Goal: Task Accomplishment & Management: Manage account settings

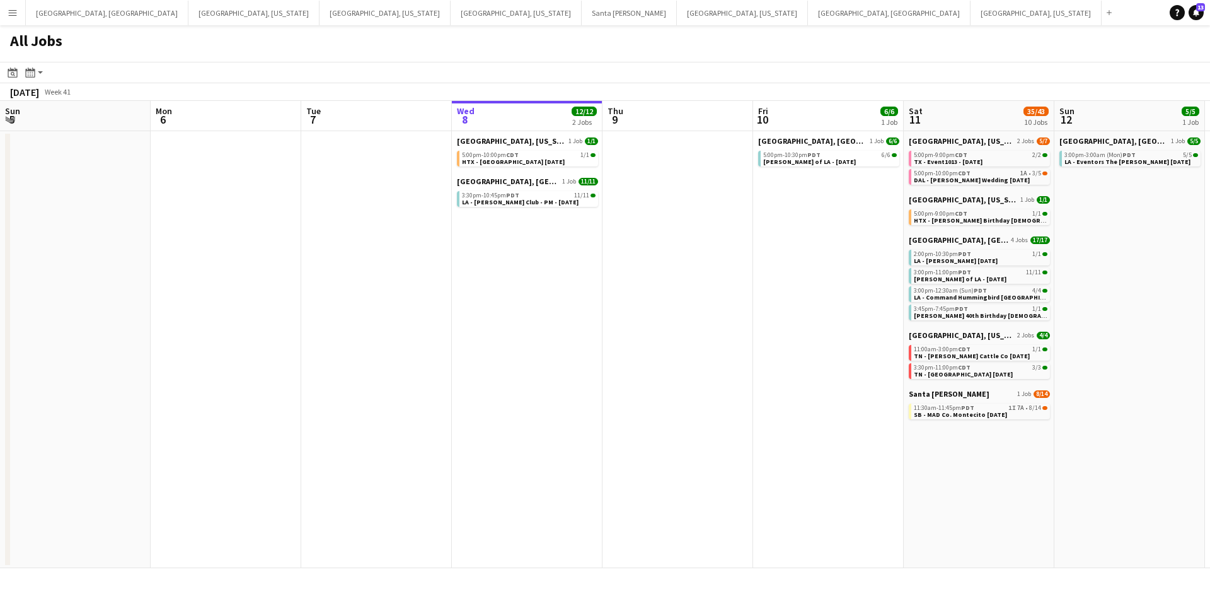
scroll to position [0, 301]
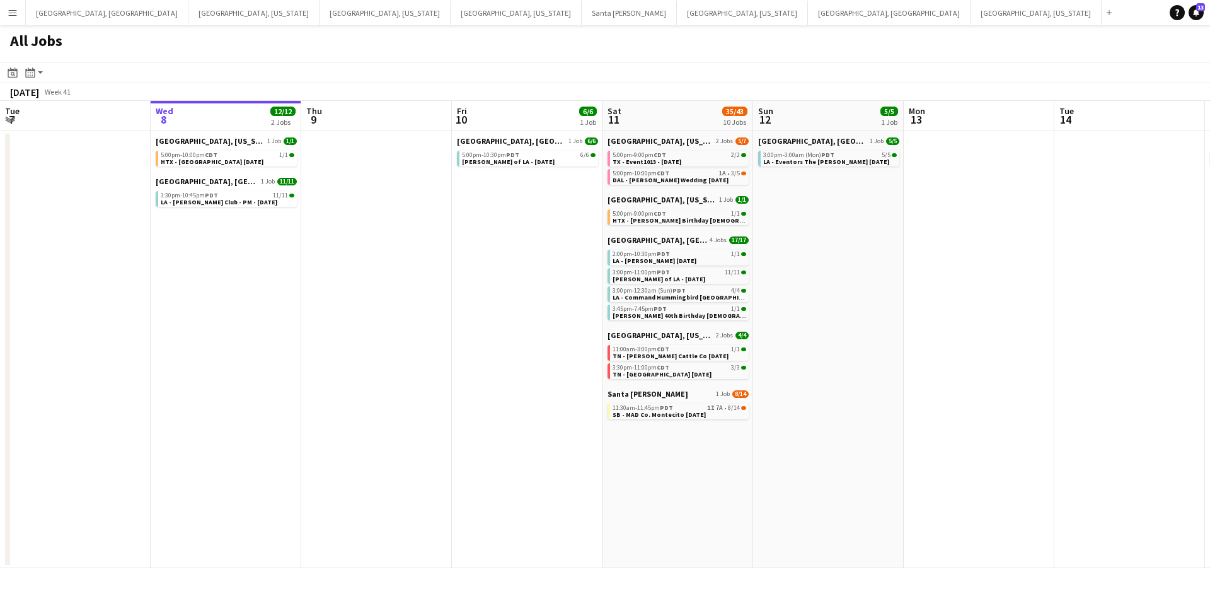
click at [3, 11] on button "Menu" at bounding box center [12, 12] width 25 height 25
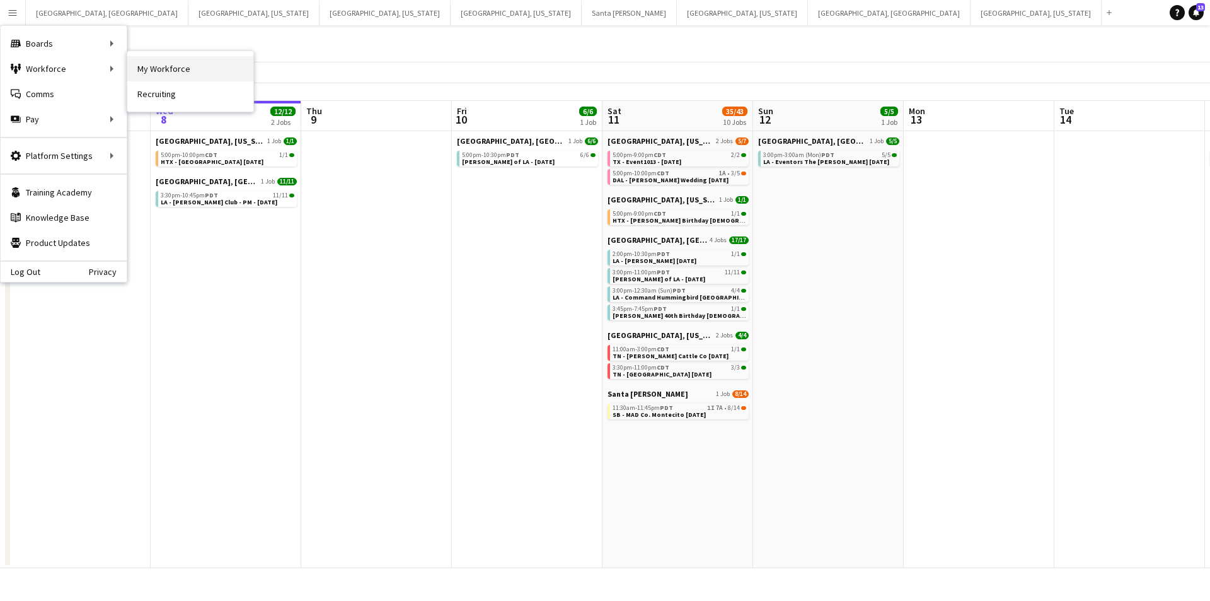
click at [173, 66] on link "My Workforce" at bounding box center [190, 68] width 126 height 25
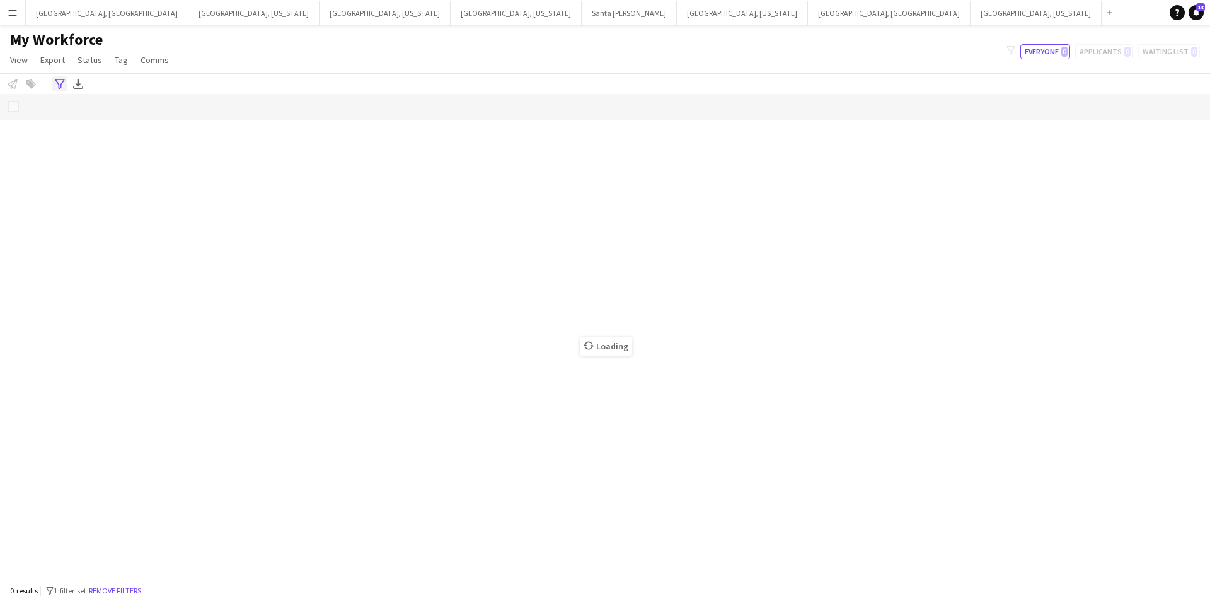
click at [62, 83] on icon "Advanced filters" at bounding box center [60, 84] width 10 height 10
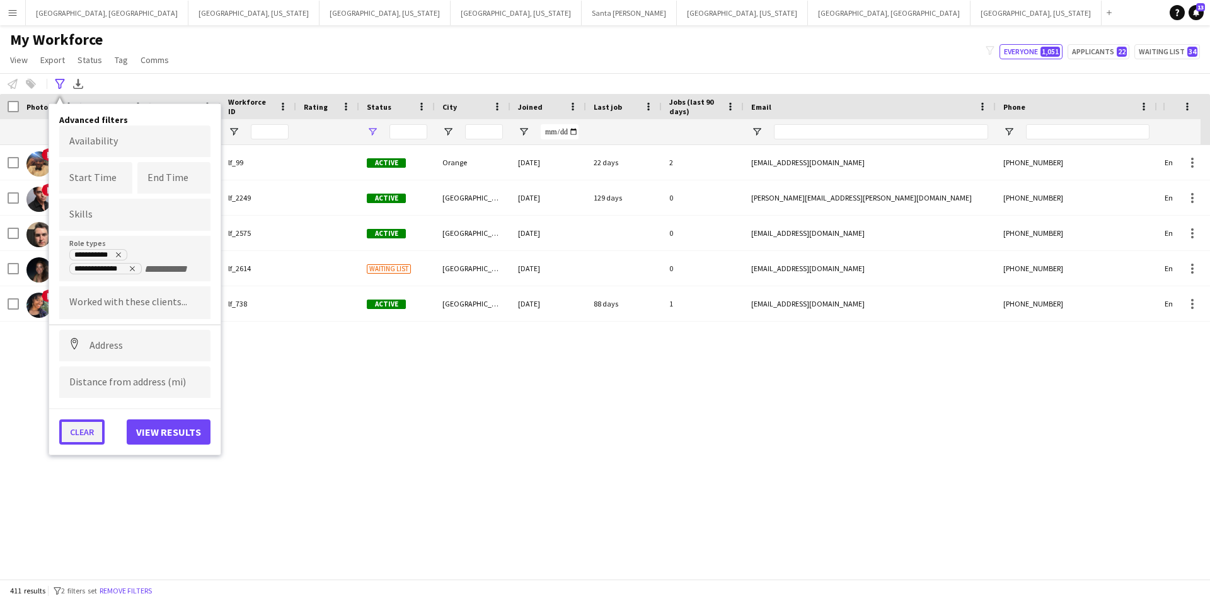
type input "**********"
click at [91, 424] on button "Clear" at bounding box center [81, 431] width 45 height 25
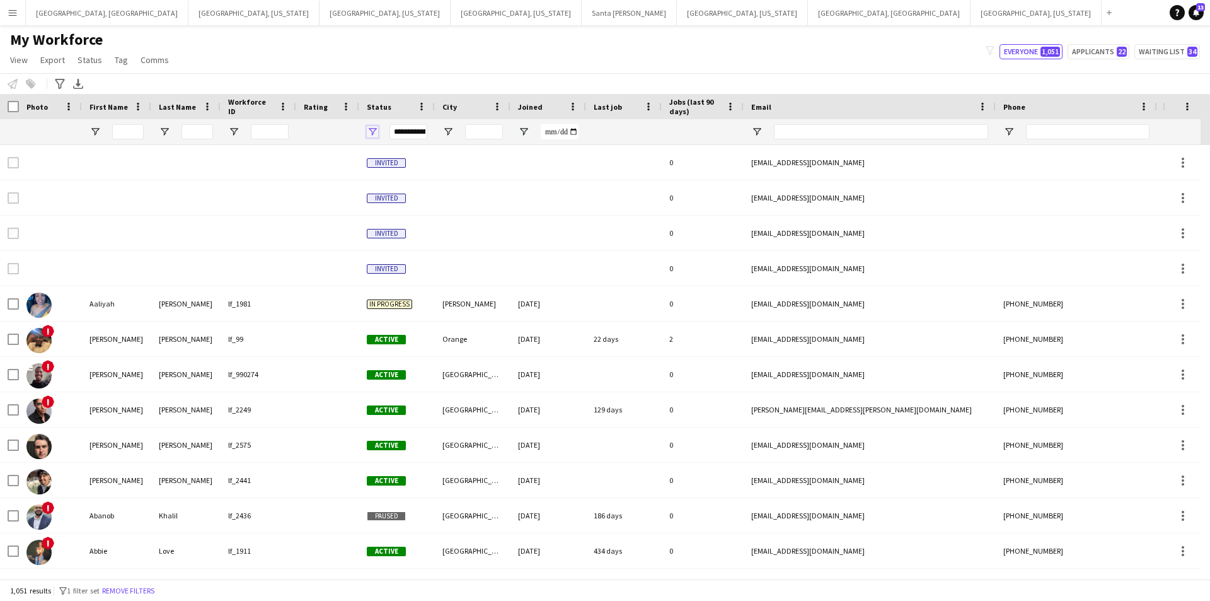
click at [374, 135] on span "Open Filter Menu" at bounding box center [372, 131] width 11 height 11
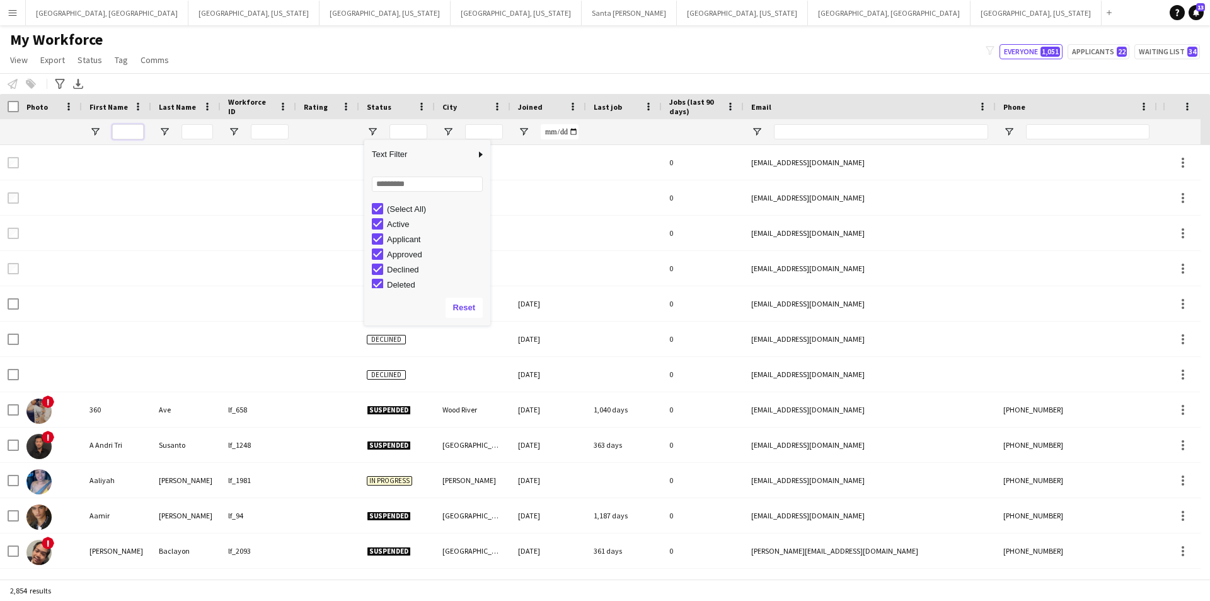
click at [127, 131] on input "First Name Filter Input" at bounding box center [128, 131] width 32 height 15
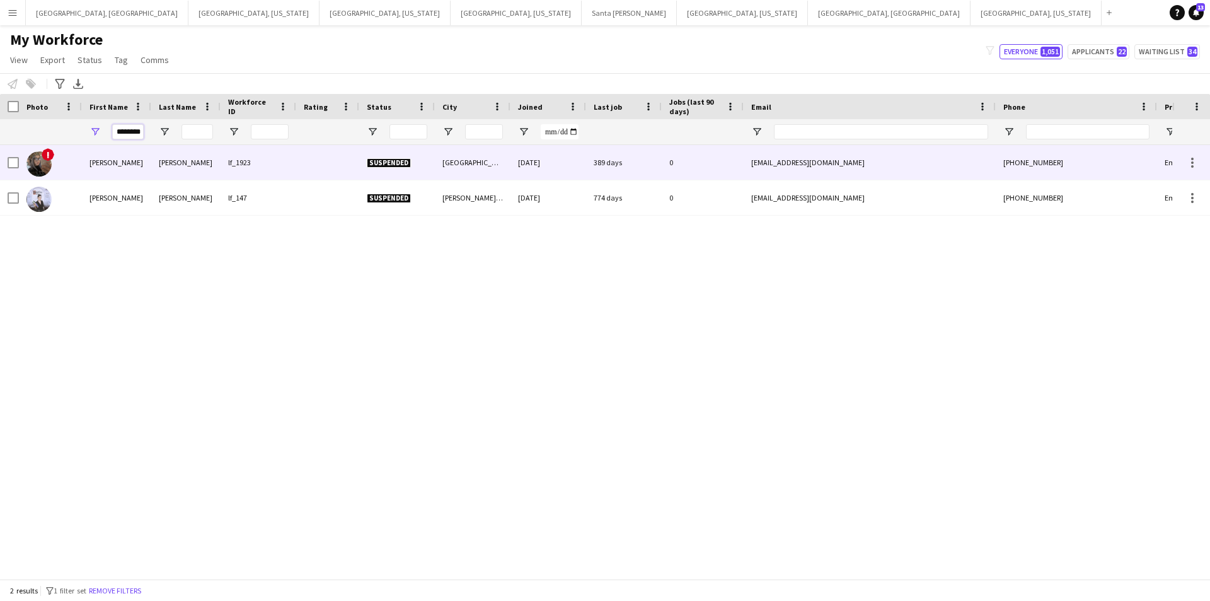
type input "*******"
click at [117, 163] on div "[PERSON_NAME]" at bounding box center [116, 162] width 69 height 35
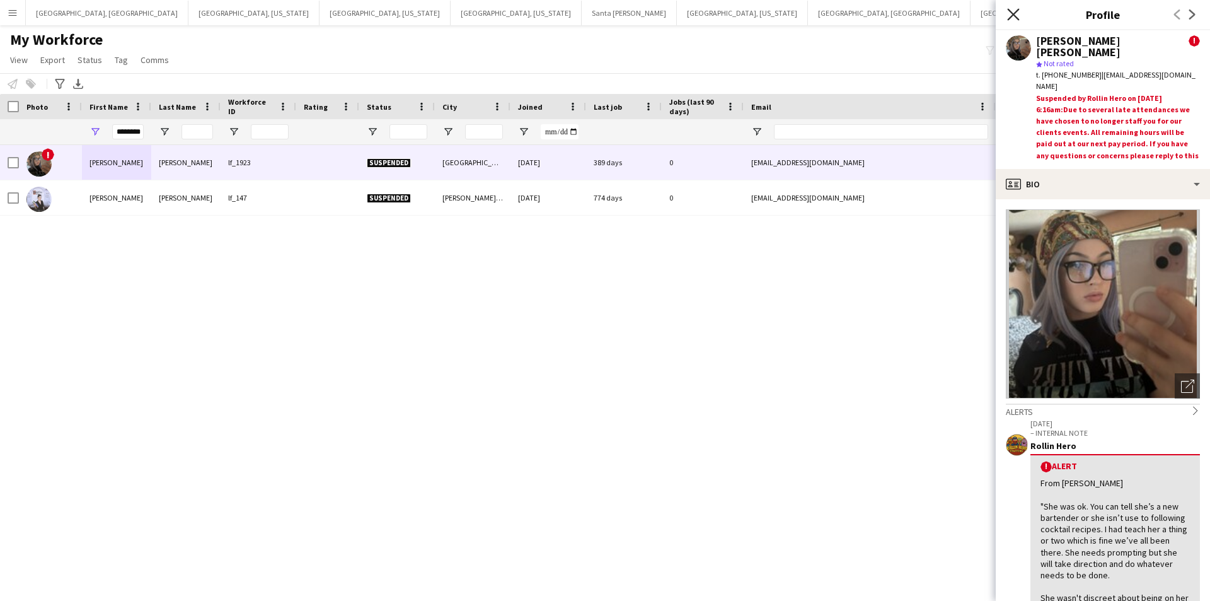
click at [1017, 16] on icon "Close pop-in" at bounding box center [1013, 14] width 12 height 12
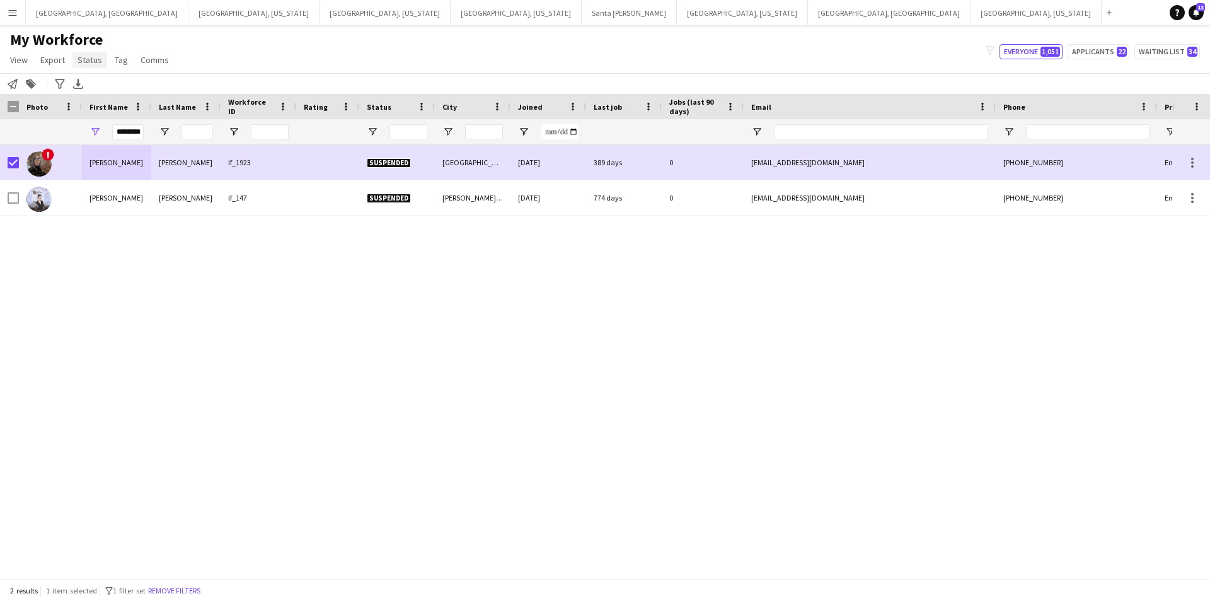
click at [94, 65] on span "Status" at bounding box center [90, 59] width 25 height 11
click at [117, 90] on link "Edit" at bounding box center [116, 87] width 88 height 26
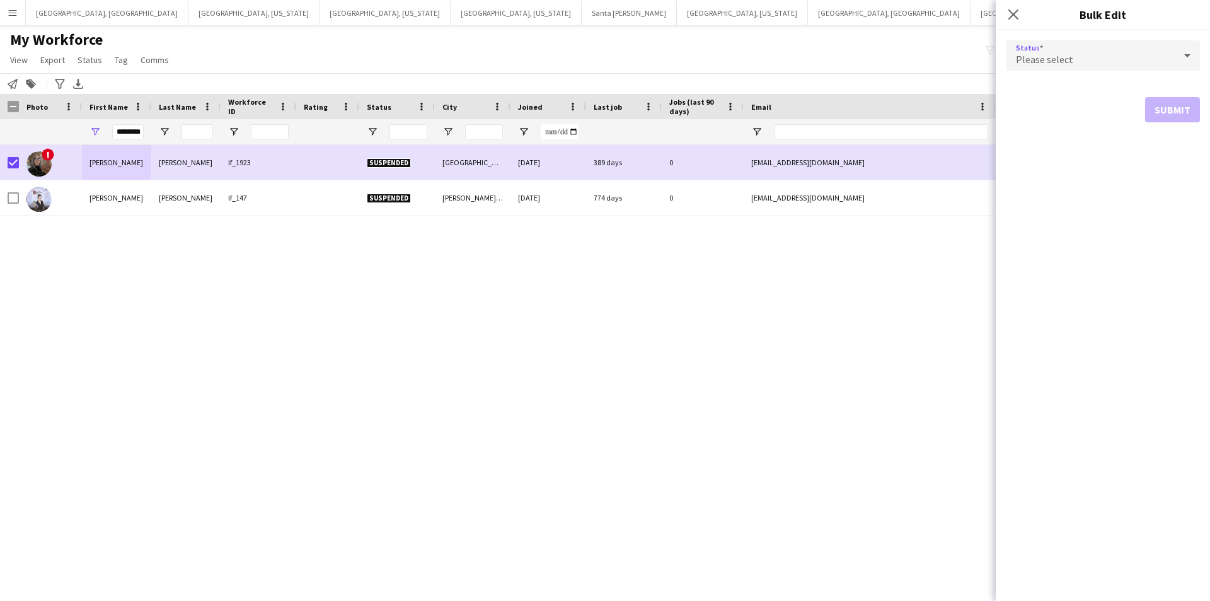
click at [1100, 64] on div "Please select" at bounding box center [1090, 55] width 169 height 30
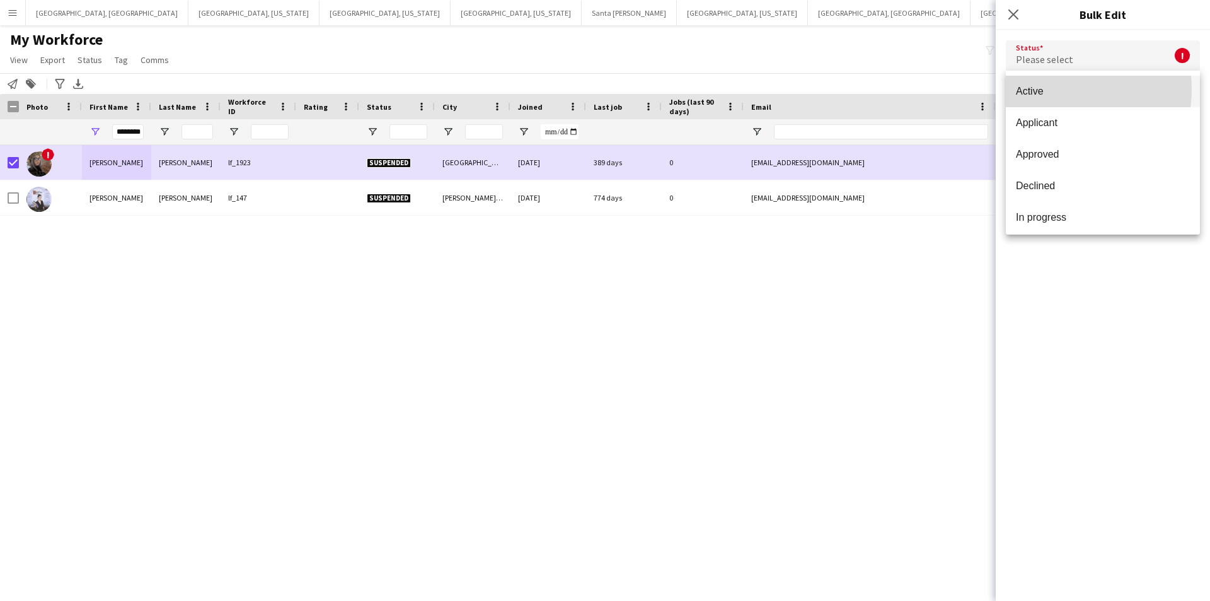
click at [1051, 89] on span "Active" at bounding box center [1103, 91] width 174 height 12
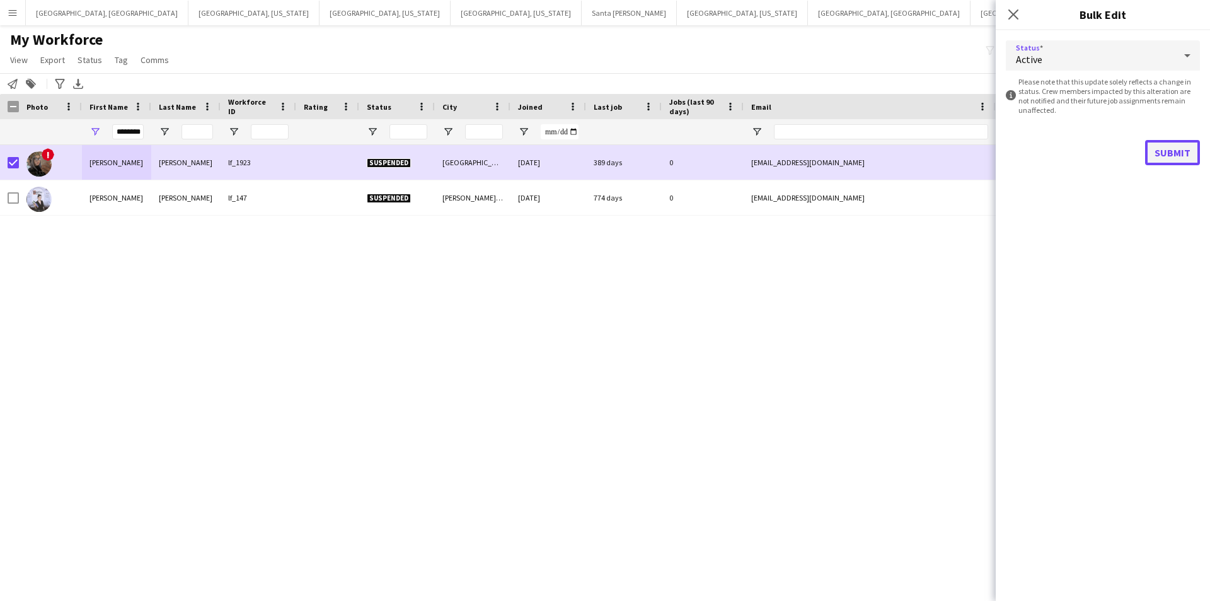
click at [1172, 160] on button "Submit" at bounding box center [1172, 152] width 55 height 25
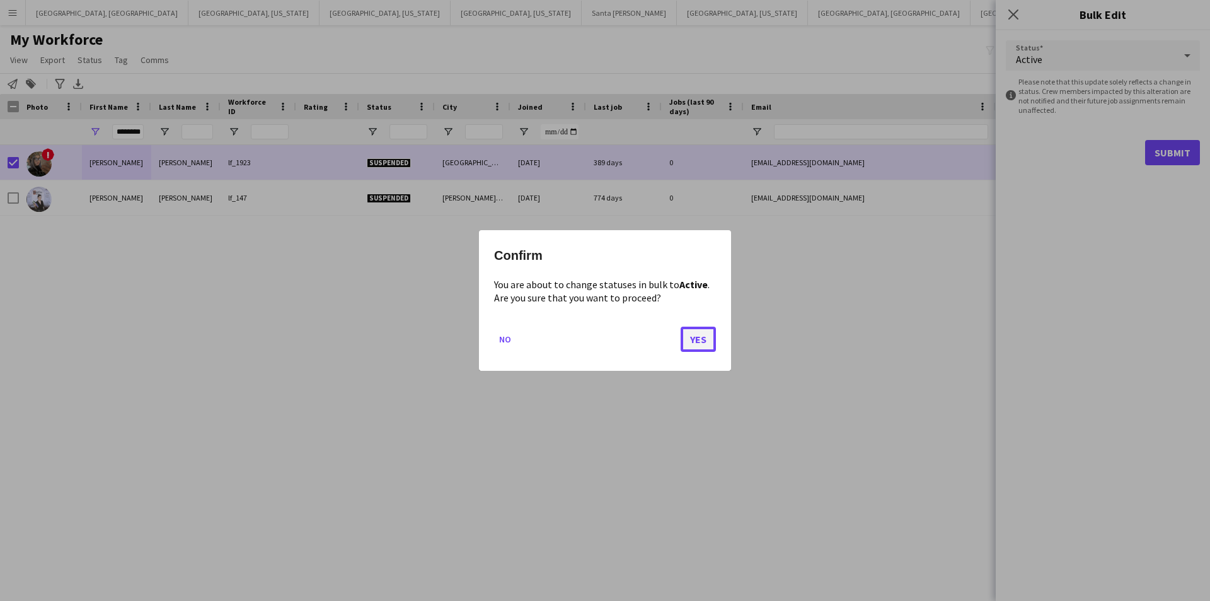
click at [693, 337] on button "Yes" at bounding box center [698, 339] width 35 height 25
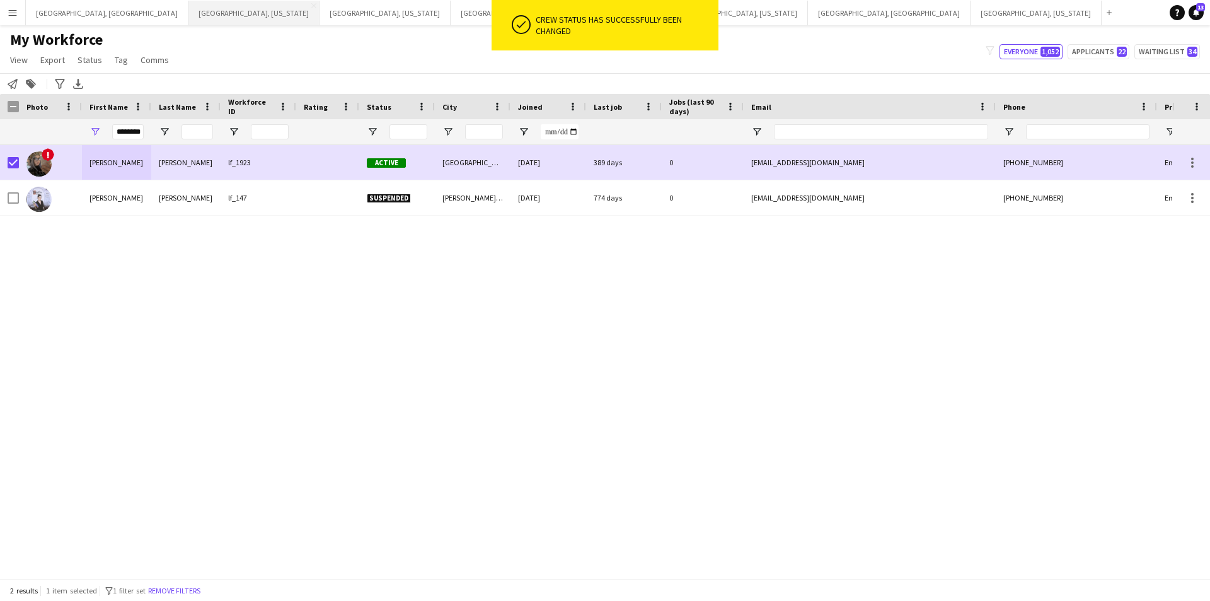
click at [188, 10] on button "[GEOGRAPHIC_DATA], [US_STATE] Close" at bounding box center [253, 13] width 131 height 25
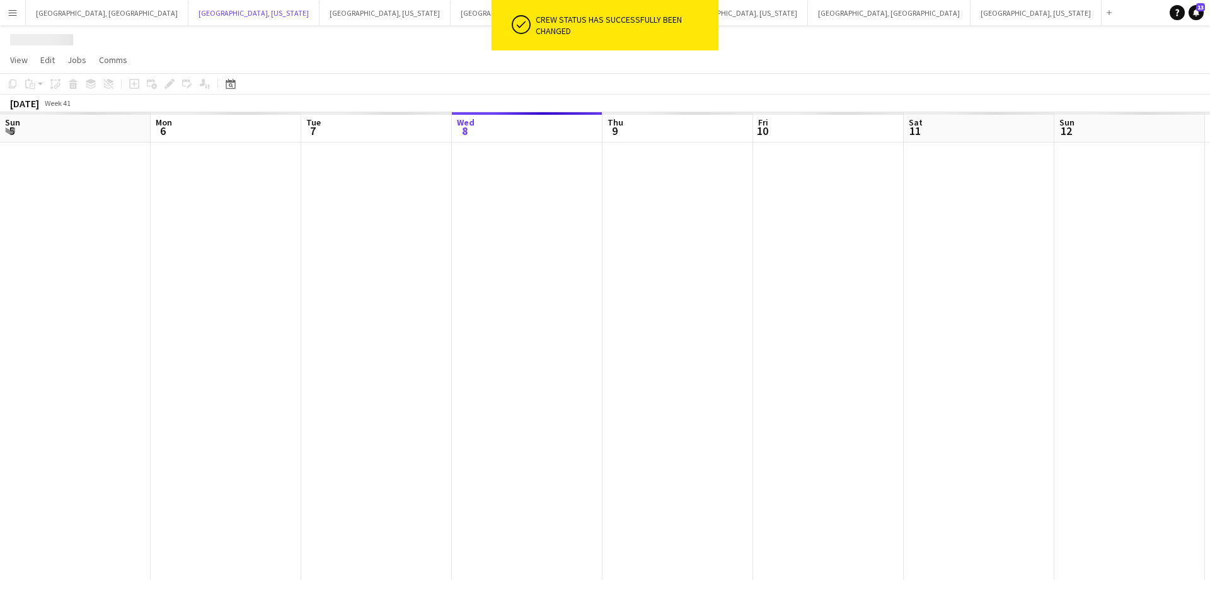
scroll to position [0, 301]
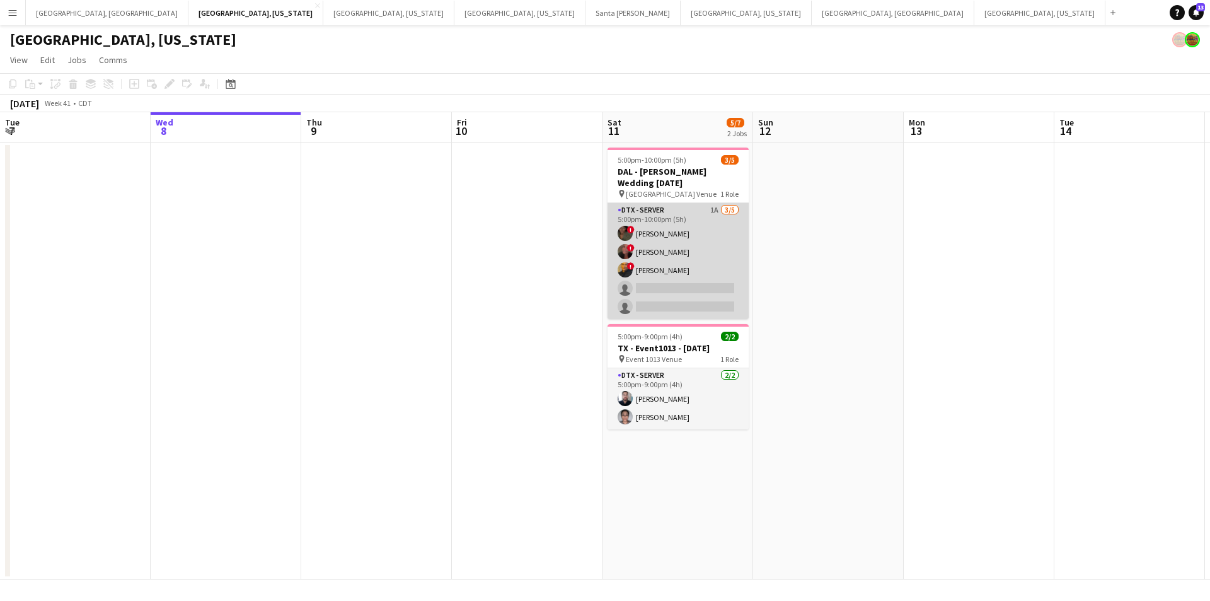
click at [691, 284] on app-card-role "DTX - Server 1A [DATE] 5:00pm-10:00pm (5h) ! Bwalya Chisanga ! [PERSON_NAME] ! …" at bounding box center [678, 261] width 141 height 116
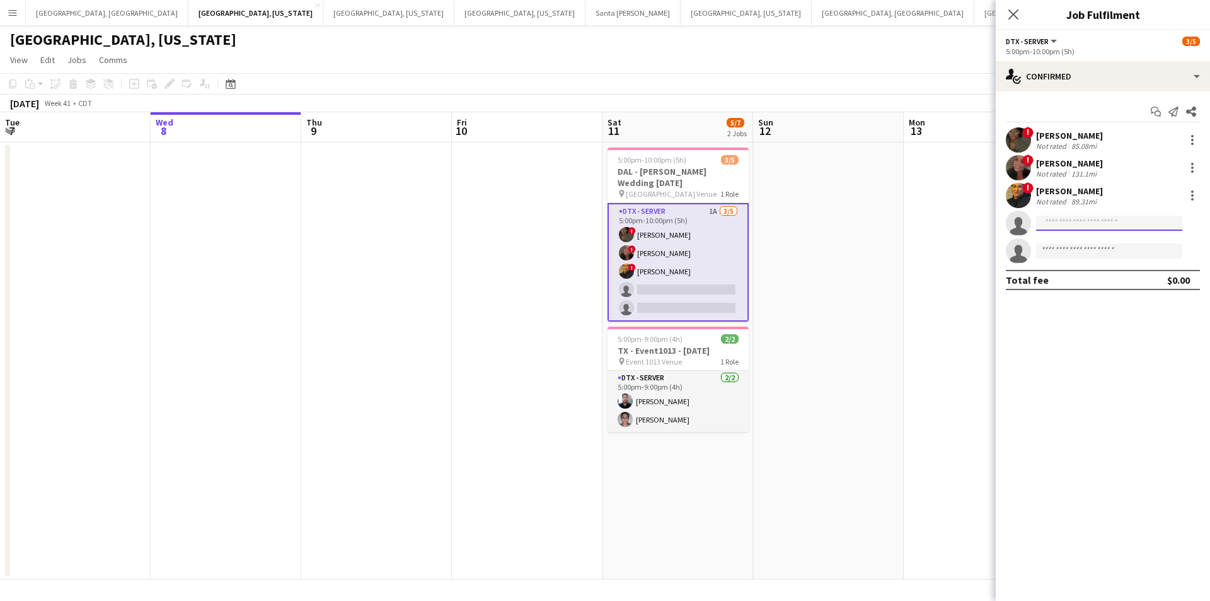
click at [1064, 223] on input at bounding box center [1109, 223] width 146 height 15
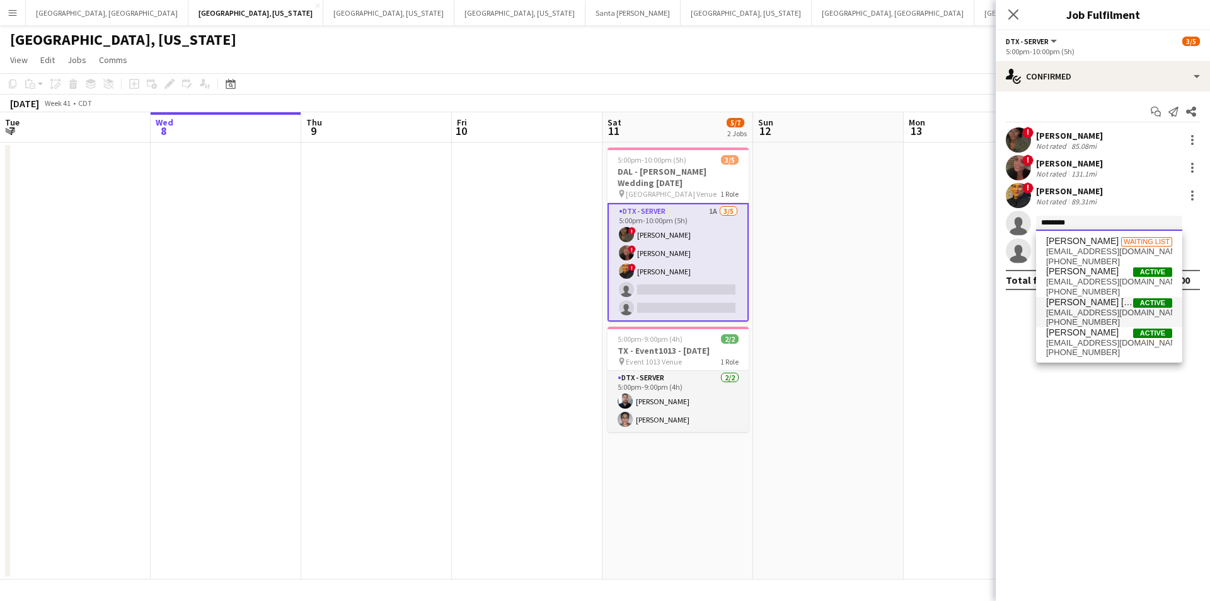
type input "*******"
click at [1101, 315] on span "[EMAIL_ADDRESS][DOMAIN_NAME]" at bounding box center [1109, 313] width 126 height 10
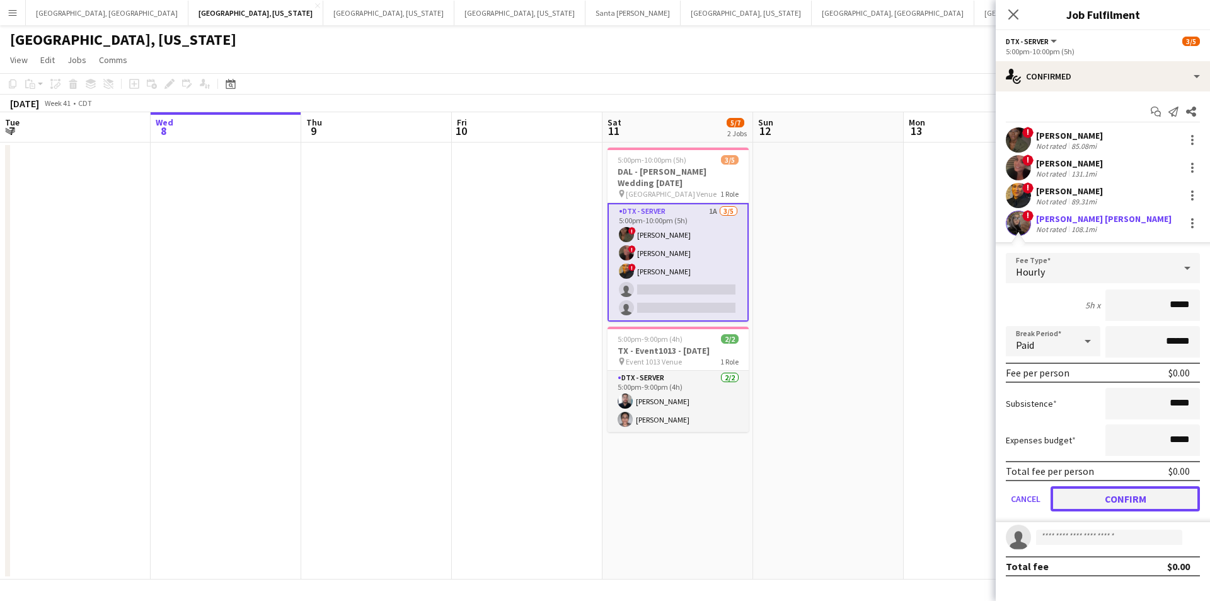
click at [1138, 505] on button "Confirm" at bounding box center [1125, 498] width 149 height 25
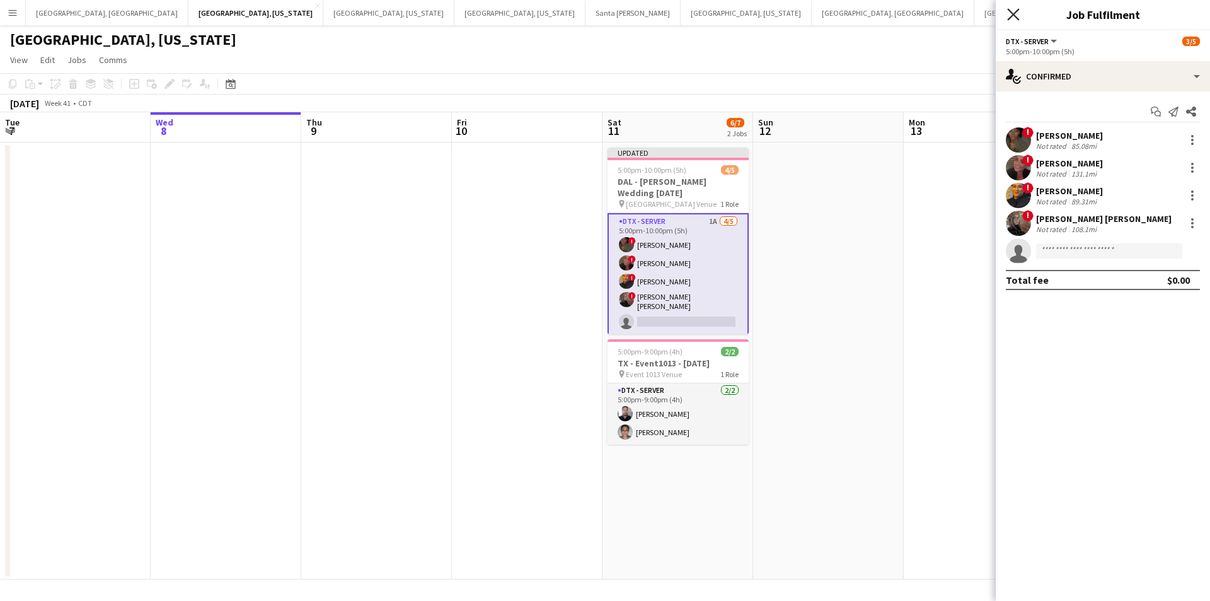
click at [1019, 18] on icon "Close pop-in" at bounding box center [1013, 14] width 12 height 12
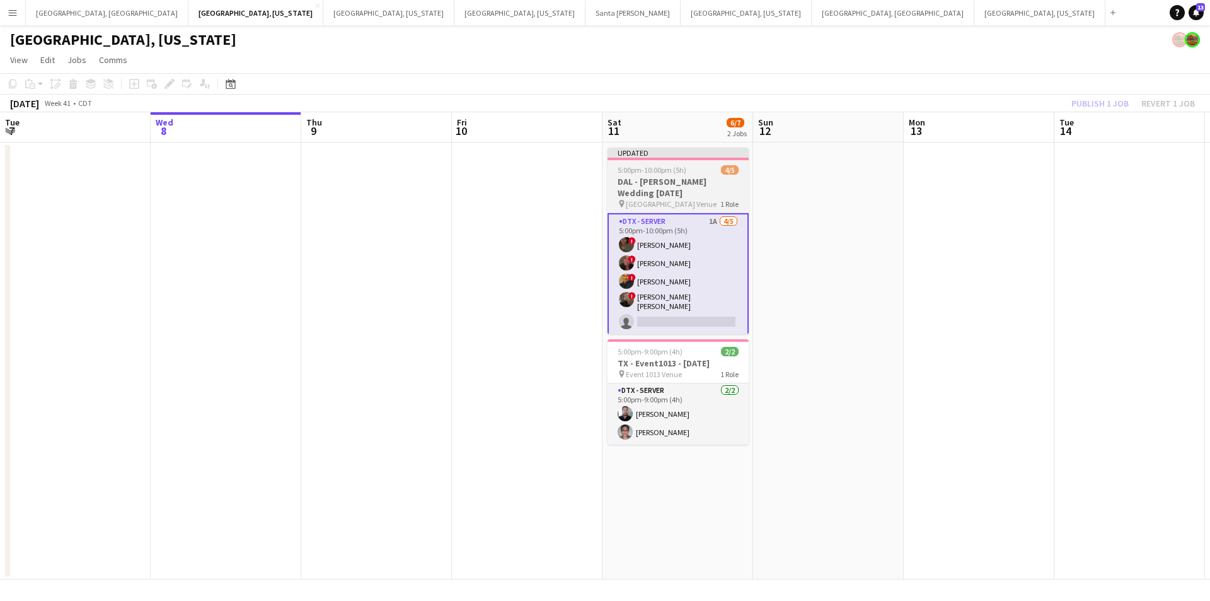
click at [706, 175] on app-job-card "Updated 5:00pm-10:00pm (5h) 4/5 DAL - [PERSON_NAME] Wedding [DATE] pin [GEOGRAP…" at bounding box center [678, 240] width 141 height 187
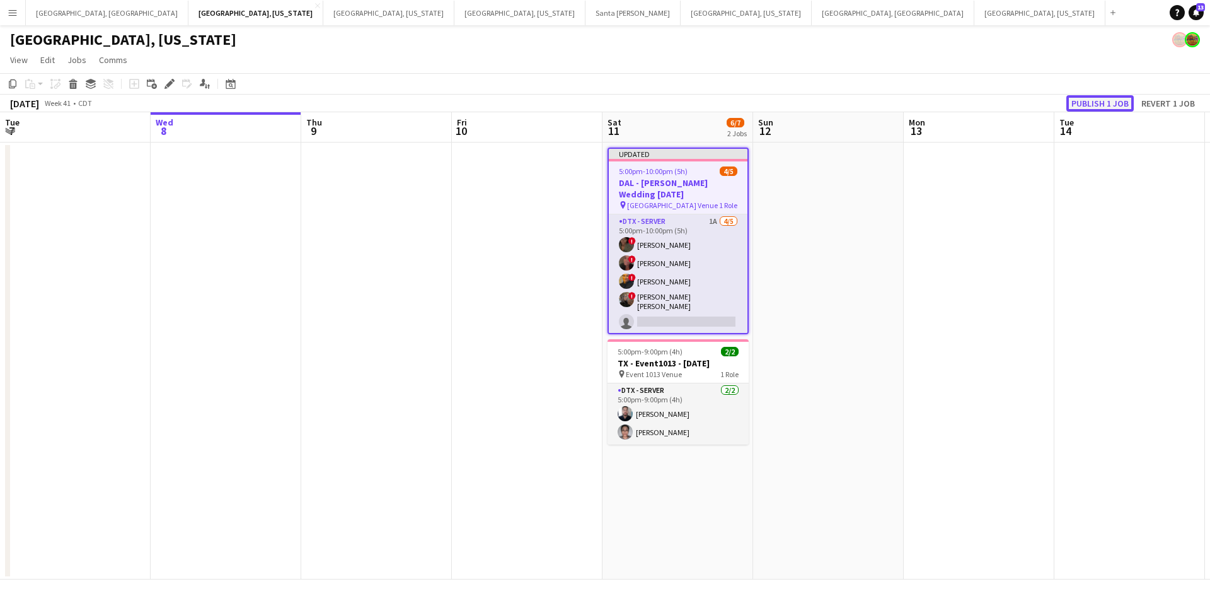
click at [1106, 108] on button "Publish 1 job" at bounding box center [1099, 103] width 67 height 16
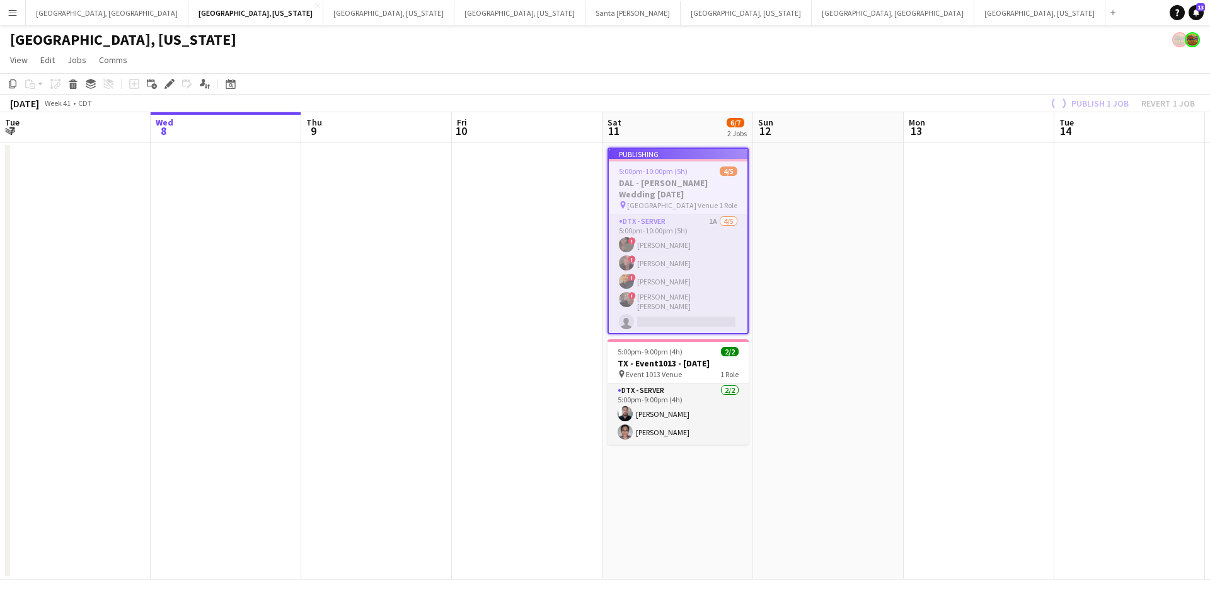
click at [683, 296] on app-job-card "Publishing 5:00pm-10:00pm (5h) 4/5 DAL - [PERSON_NAME] Wedding [DATE] pin [GEOG…" at bounding box center [678, 240] width 141 height 187
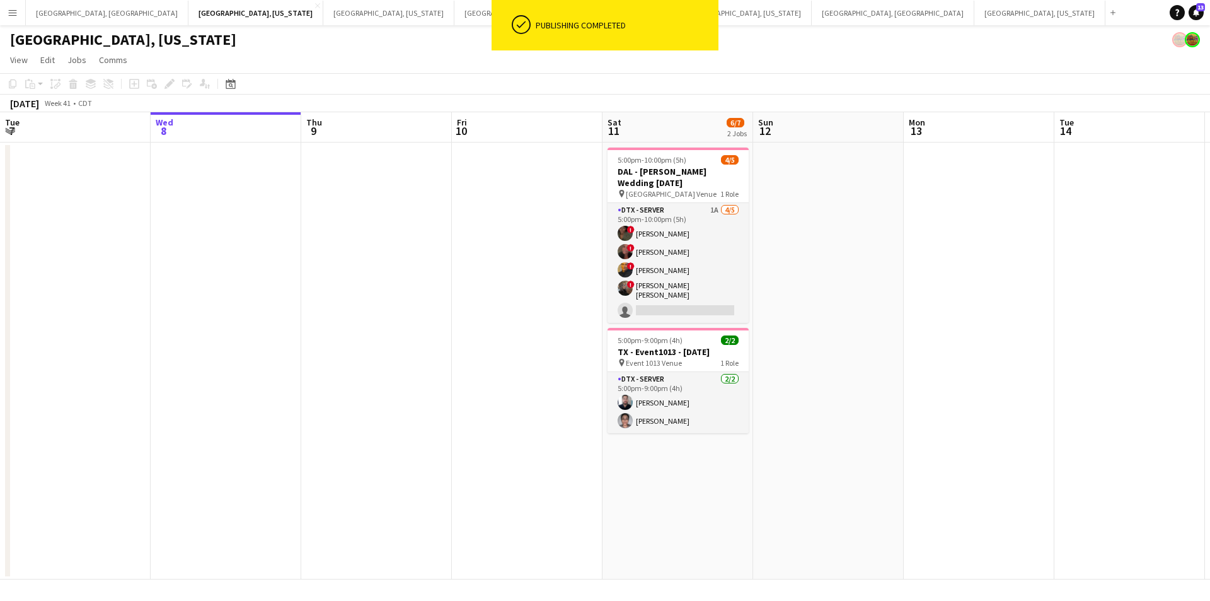
click at [763, 284] on app-date-cell at bounding box center [828, 360] width 151 height 437
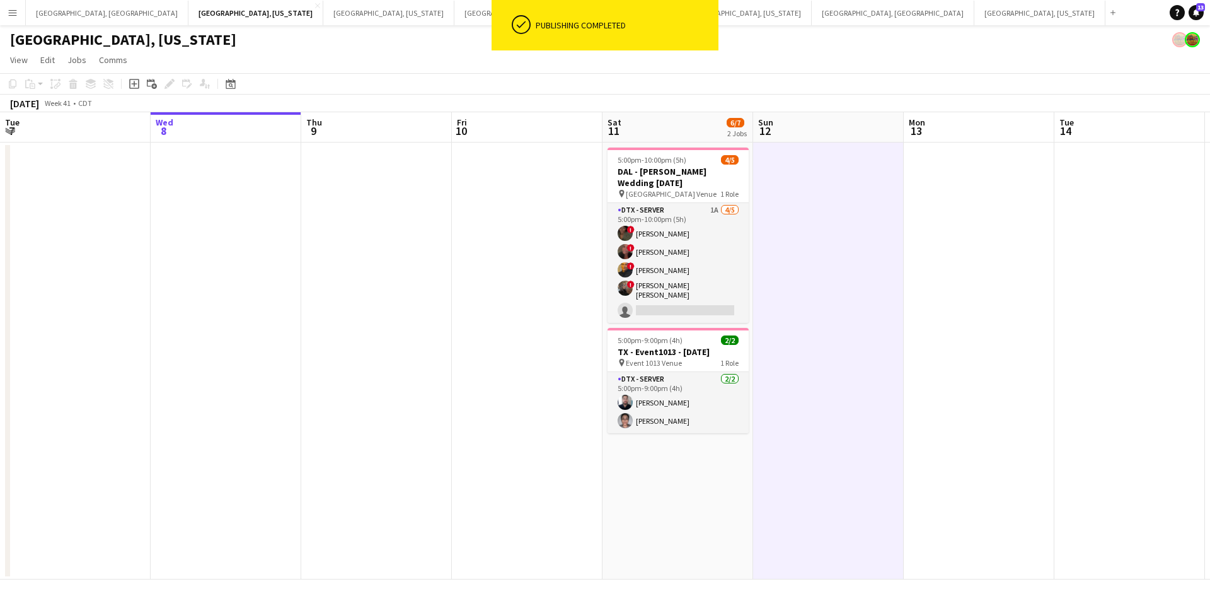
click at [708, 279] on app-card-role "DTX - Server 1A [DATE] 5:00pm-10:00pm (5h) ! Bwalya Chisanga ! [PERSON_NAME] ! …" at bounding box center [678, 263] width 141 height 120
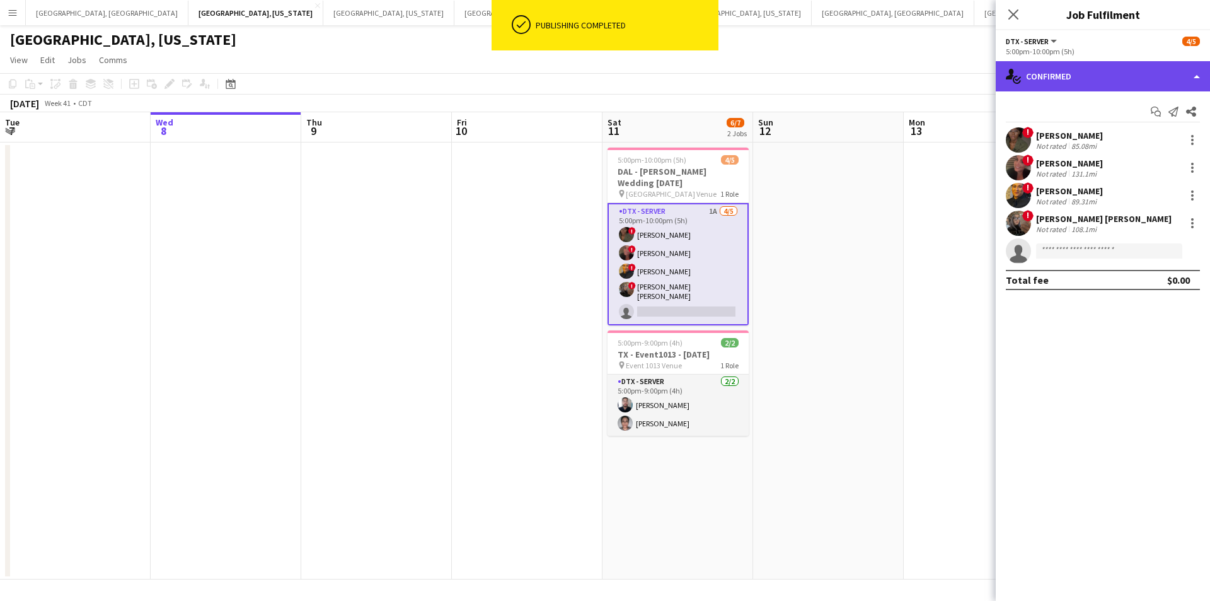
click at [1199, 74] on div "single-neutral-actions-check-2 Confirmed" at bounding box center [1103, 76] width 214 height 30
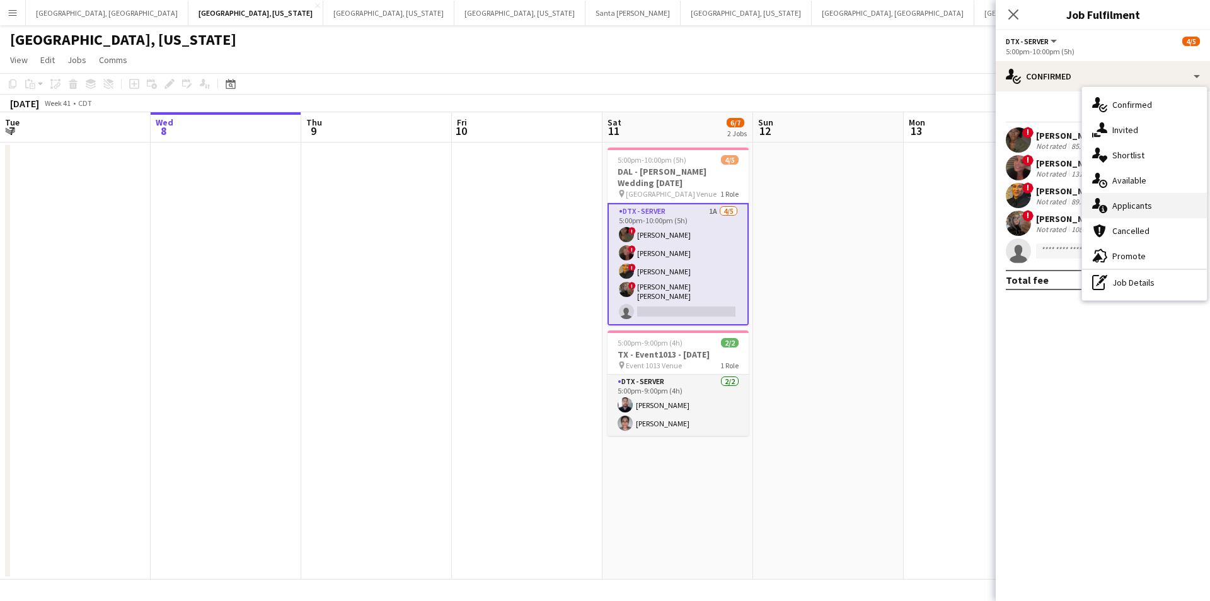
click at [1141, 208] on span "Applicants" at bounding box center [1133, 205] width 40 height 11
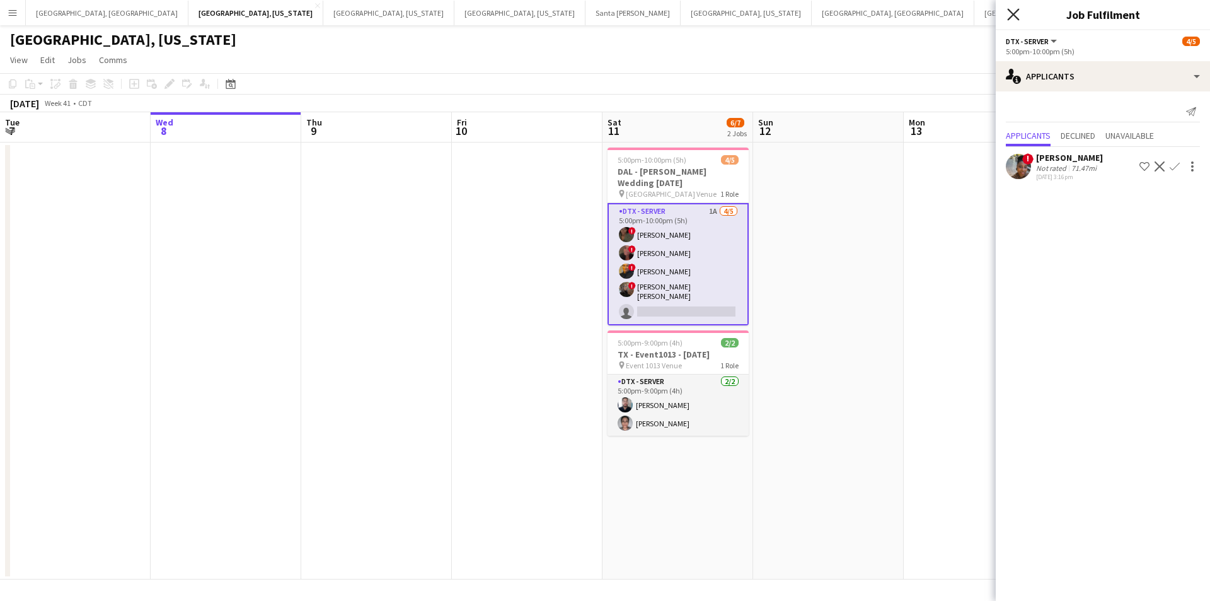
click at [1013, 12] on icon "Close pop-in" at bounding box center [1013, 14] width 12 height 12
